Goal: Navigation & Orientation: Find specific page/section

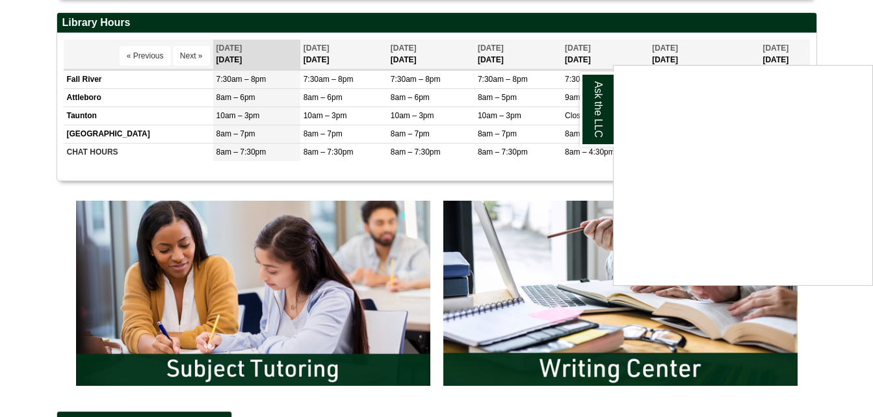
scroll to position [503, 0]
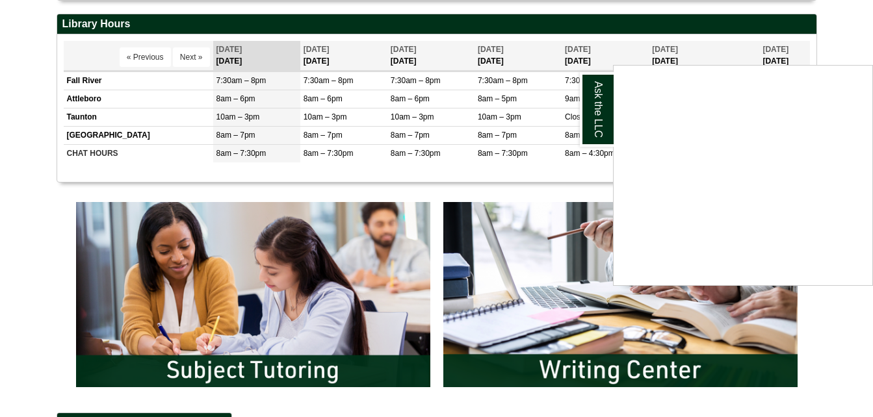
click at [511, 273] on div "Ask the LLC" at bounding box center [436, 208] width 873 height 417
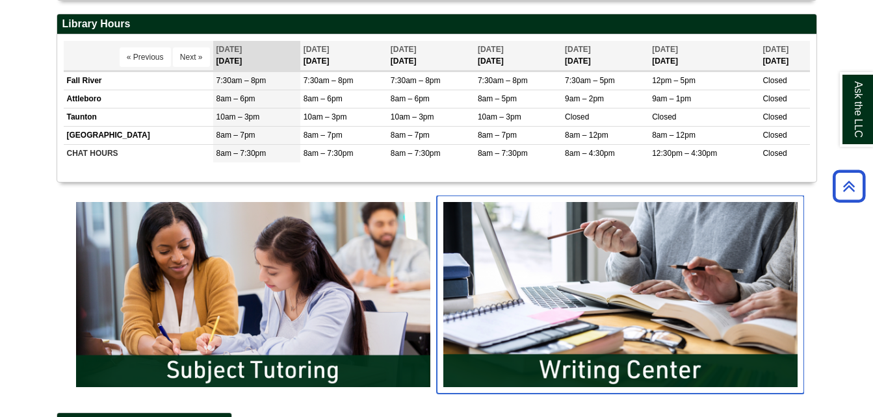
click at [590, 350] on img "slideshow" at bounding box center [620, 295] width 367 height 198
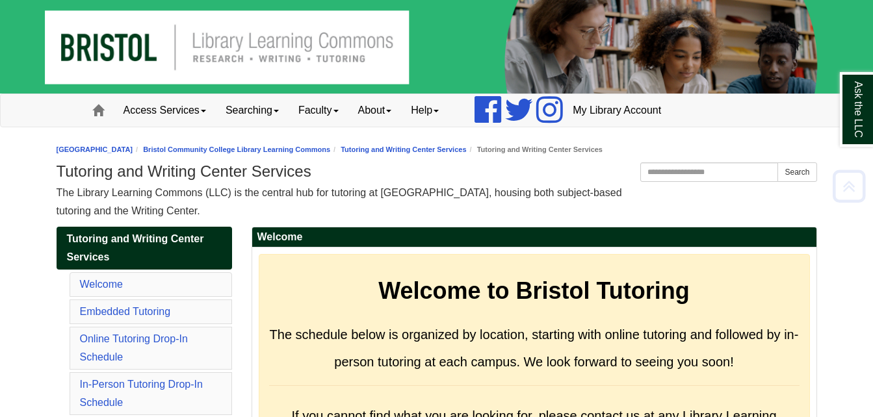
scroll to position [6053, 0]
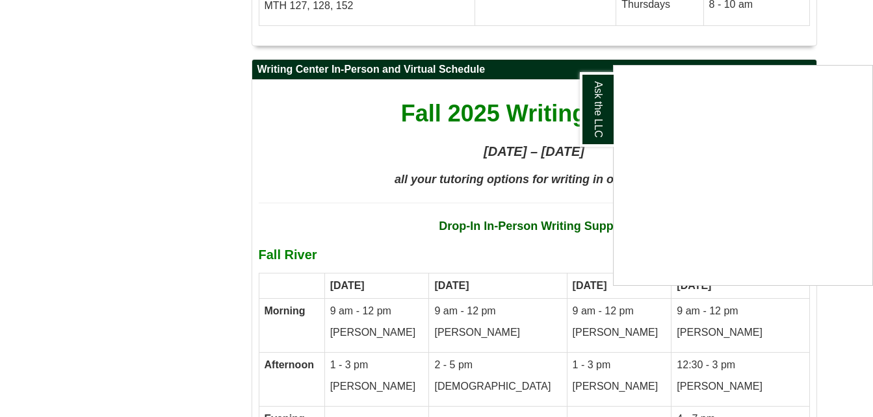
click at [122, 226] on div "Ask the LLC" at bounding box center [436, 208] width 873 height 417
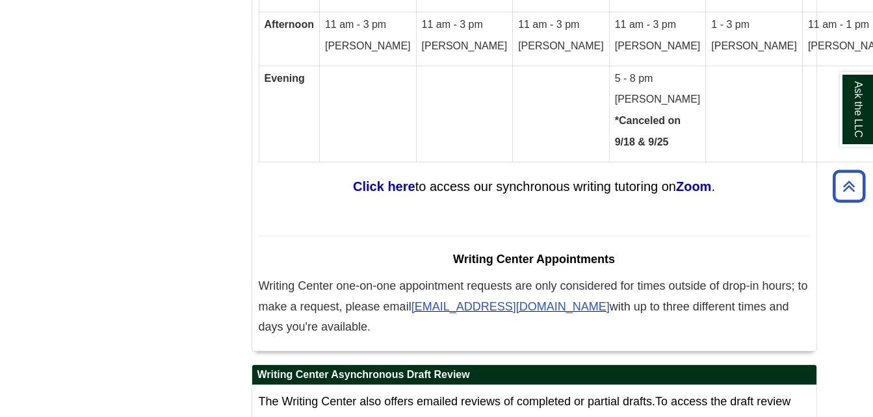
scroll to position [7198, 0]
